Goal: Information Seeking & Learning: Learn about a topic

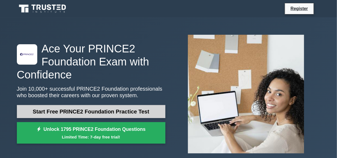
click at [126, 109] on link "Start Free PRINCE2 Foundation Practice Test" at bounding box center [91, 111] width 149 height 13
